Goal: Task Accomplishment & Management: Manage account settings

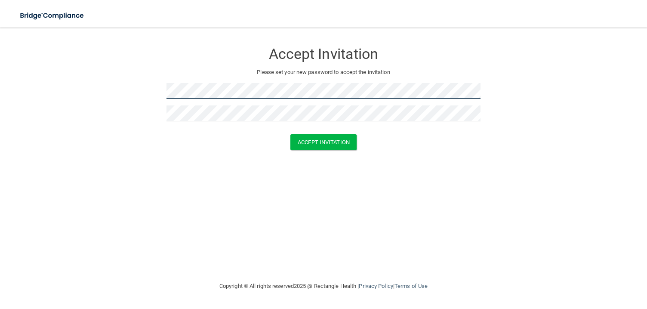
click at [78, 89] on form "Accept Invitation Please set your new password to accept the invitation Accept …" at bounding box center [323, 98] width 613 height 124
click at [206, 199] on div "Accept Invitation Please set your new password to accept the invitation Accept …" at bounding box center [323, 154] width 613 height 236
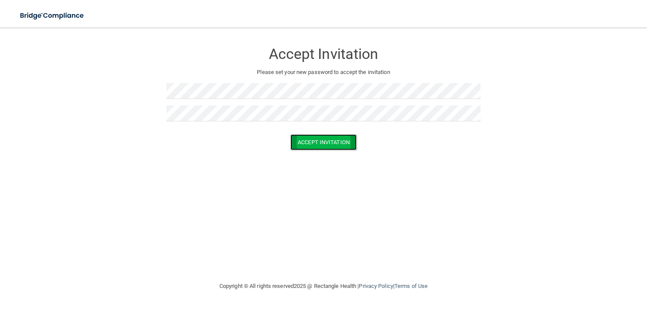
click at [307, 141] on button "Accept Invitation" at bounding box center [323, 142] width 66 height 16
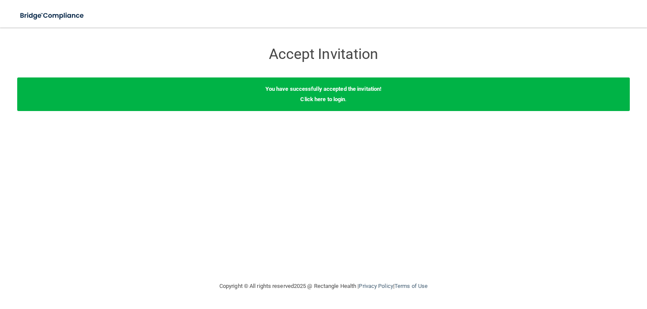
click at [339, 103] on div "You have successfully accepted the invitation! Click here to login ." at bounding box center [323, 94] width 613 height 34
click at [331, 101] on link "Click here to login" at bounding box center [322, 99] width 45 height 6
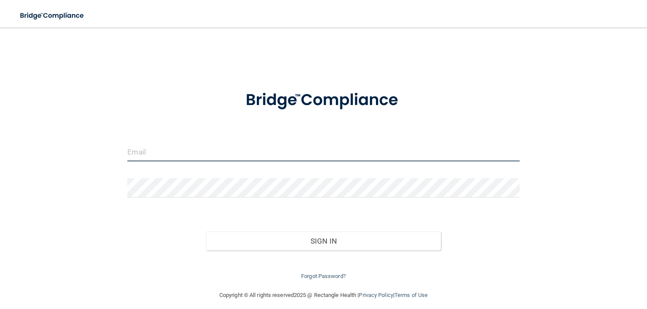
type input "[EMAIL_ADDRESS][DOMAIN_NAME]"
click at [290, 160] on input "[EMAIL_ADDRESS][DOMAIN_NAME]" at bounding box center [323, 151] width 392 height 19
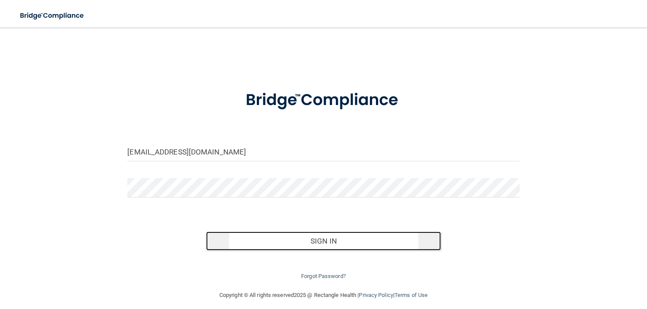
click at [325, 242] on button "Sign In" at bounding box center [323, 240] width 235 height 19
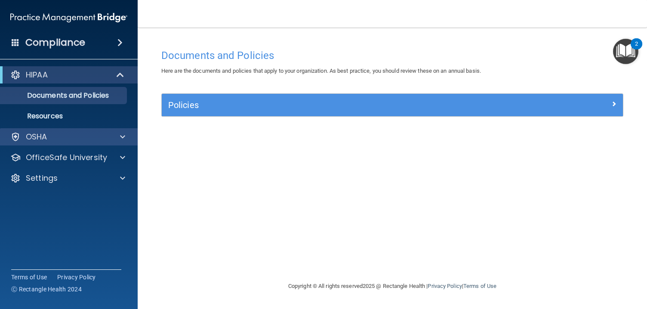
click at [43, 144] on div "OSHA" at bounding box center [69, 136] width 138 height 17
click at [125, 136] on span at bounding box center [122, 137] width 5 height 10
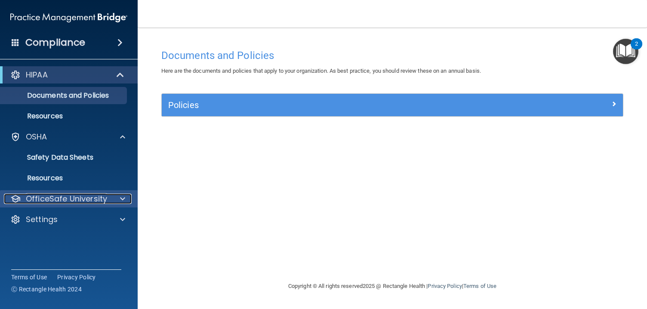
click at [125, 196] on span at bounding box center [122, 199] width 5 height 10
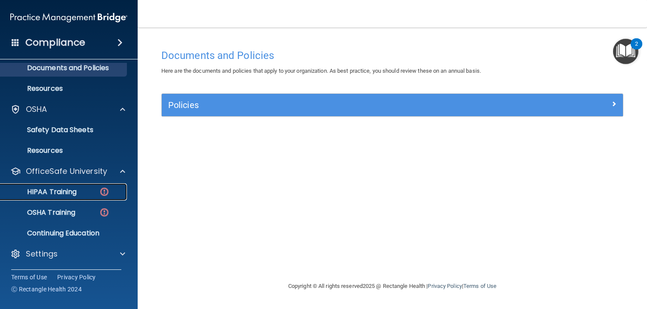
click at [77, 194] on p "HIPAA Training" at bounding box center [41, 192] width 71 height 9
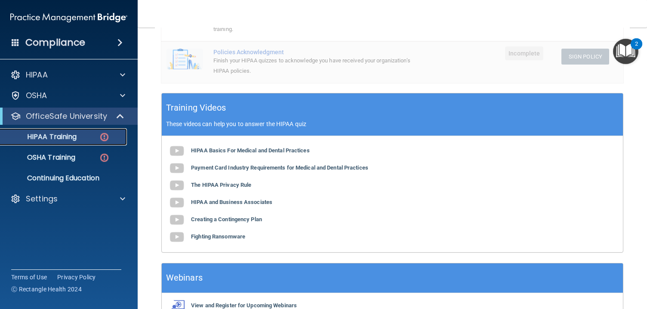
scroll to position [308, 0]
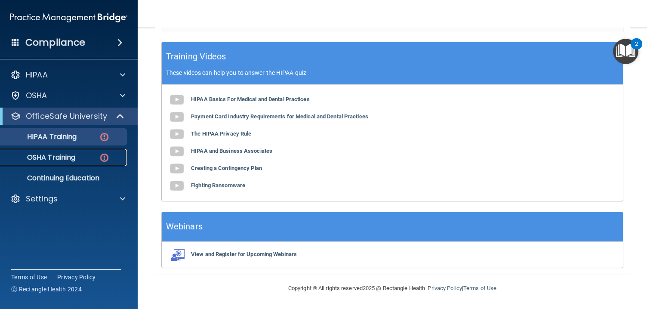
click at [83, 160] on div "OSHA Training" at bounding box center [64, 157] width 117 height 9
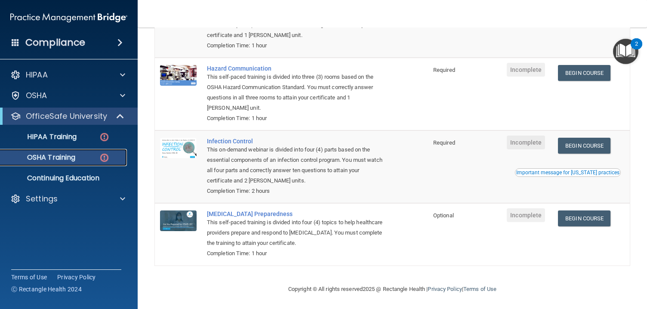
scroll to position [137, 0]
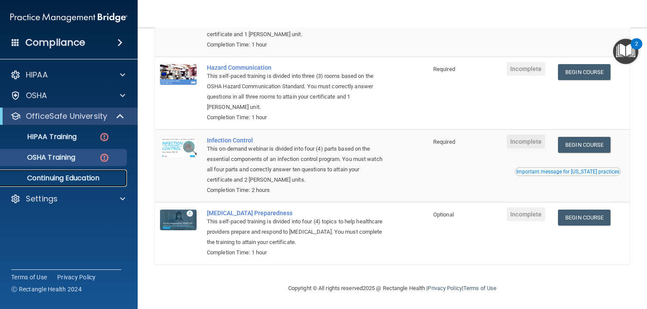
click at [96, 182] on p "Continuing Education" at bounding box center [64, 178] width 117 height 9
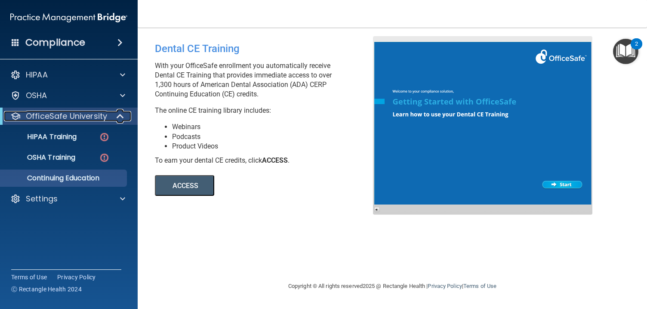
click at [113, 119] on div at bounding box center [120, 116] width 21 height 10
